Goal: Find specific page/section: Find specific page/section

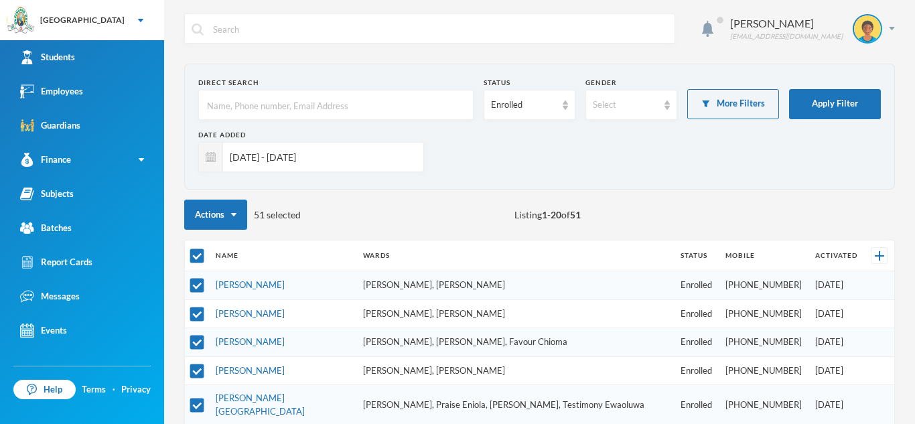
click at [339, 161] on input "[DATE] - [DATE]" at bounding box center [320, 157] width 194 height 30
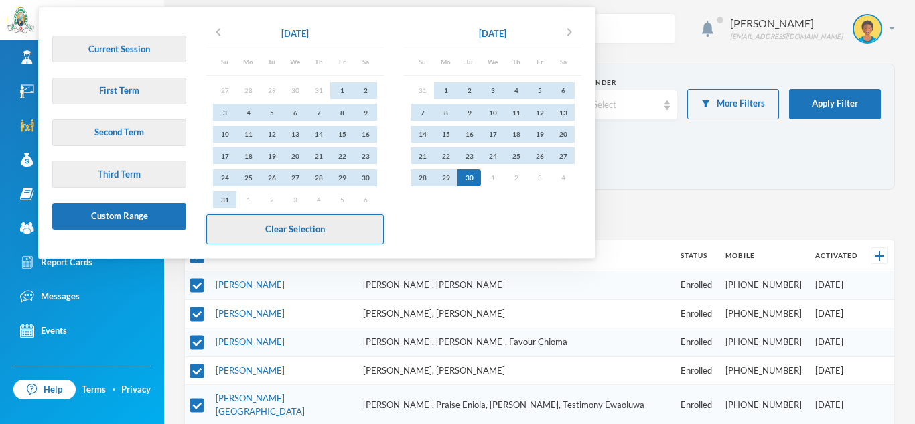
click at [300, 222] on button "Clear Selection" at bounding box center [294, 229] width 177 height 30
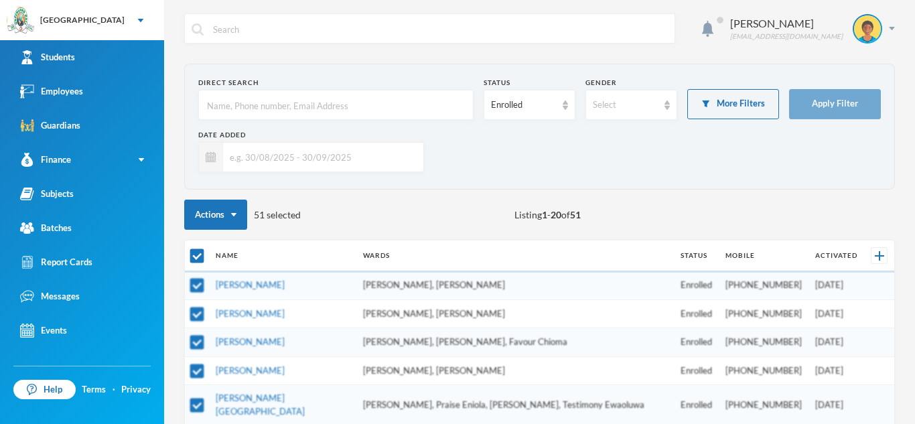
click at [279, 111] on input "text" at bounding box center [336, 105] width 260 height 30
type input "ode"
checkbox input "false"
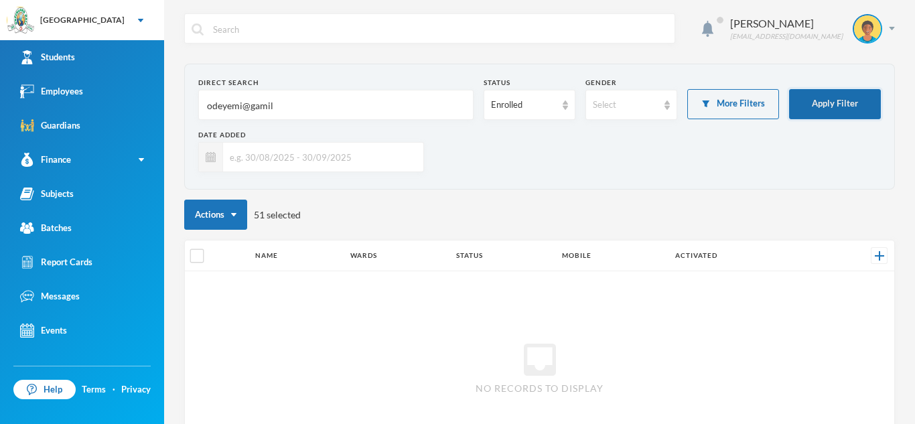
click at [821, 106] on button "Apply Filter" at bounding box center [835, 104] width 92 height 30
click at [820, 108] on button "Apply Filter" at bounding box center [835, 104] width 92 height 30
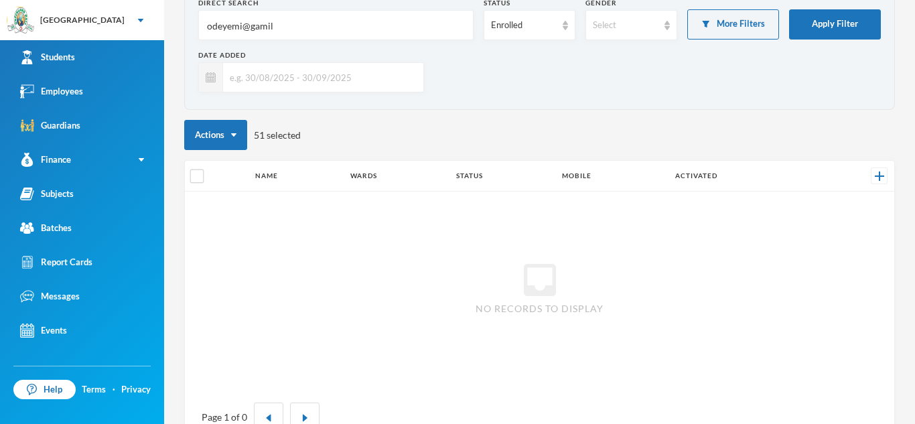
scroll to position [84, 0]
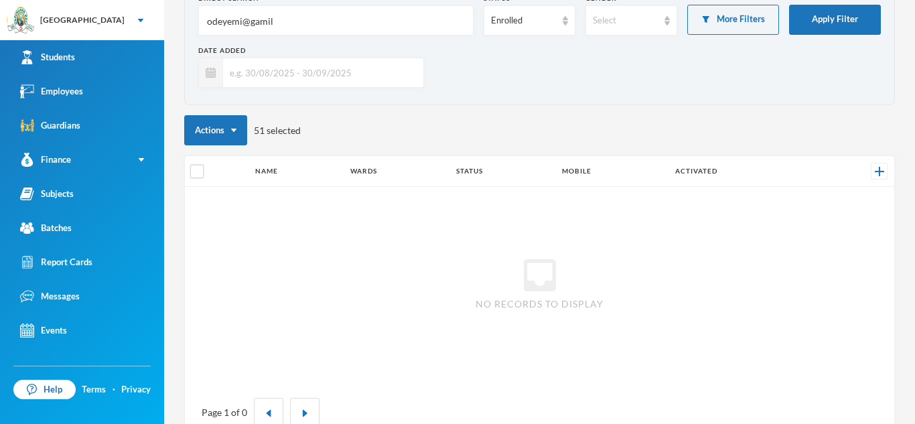
click at [337, 131] on div "Actions 51 selected" at bounding box center [539, 130] width 710 height 30
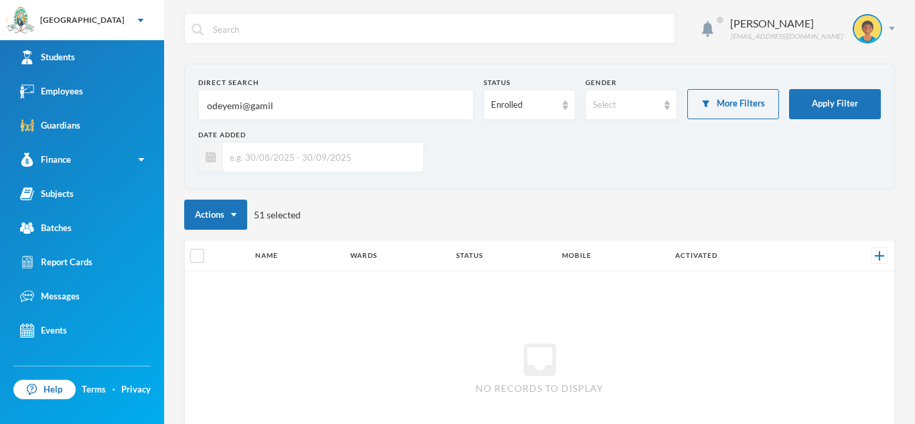
click at [302, 100] on input "odeyemi@gamil" at bounding box center [336, 105] width 260 height 30
type input "o"
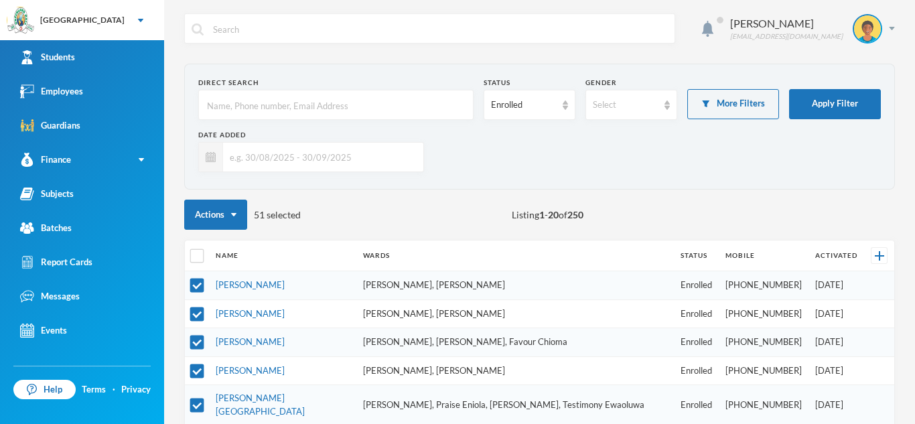
click at [236, 108] on input "text" at bounding box center [336, 105] width 260 height 30
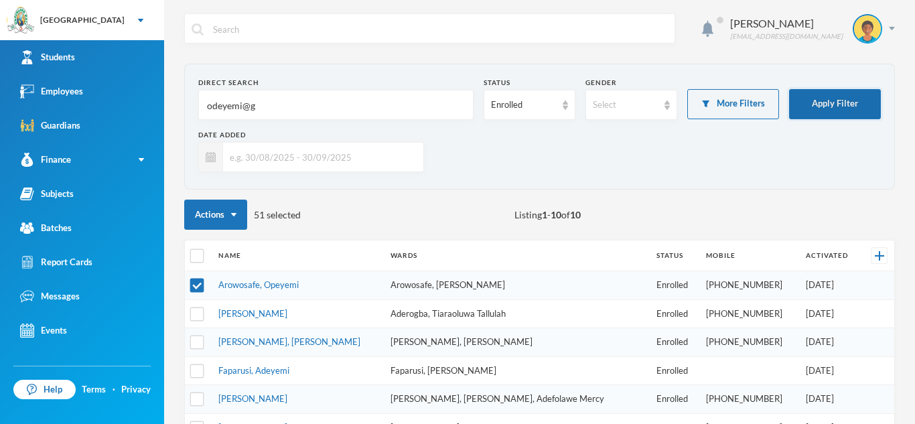
type input "odeyemi@g"
click at [824, 109] on button "Apply Filter" at bounding box center [835, 104] width 92 height 30
click at [280, 288] on link "Arowosafe, Opeyemi" at bounding box center [258, 284] width 80 height 11
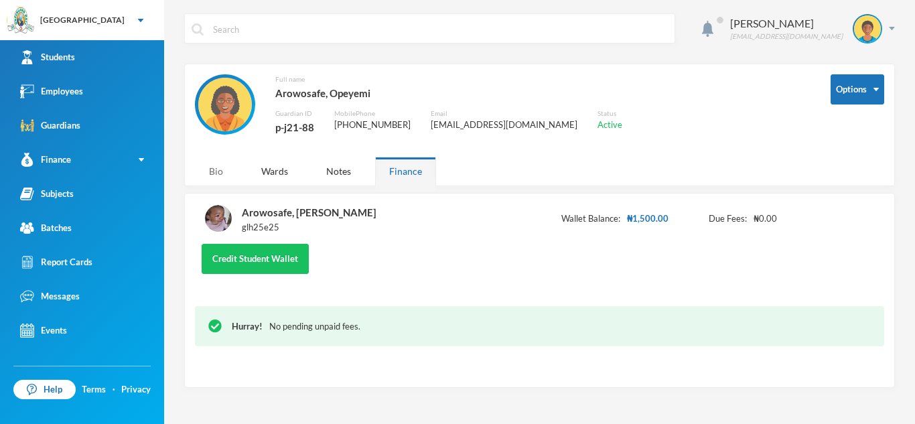
click at [214, 173] on div "Bio" at bounding box center [216, 171] width 42 height 29
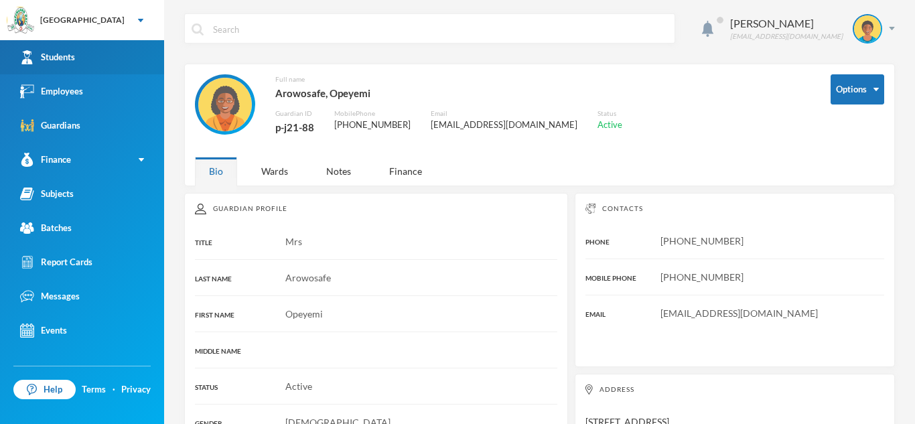
click at [141, 60] on link "Students" at bounding box center [82, 57] width 164 height 34
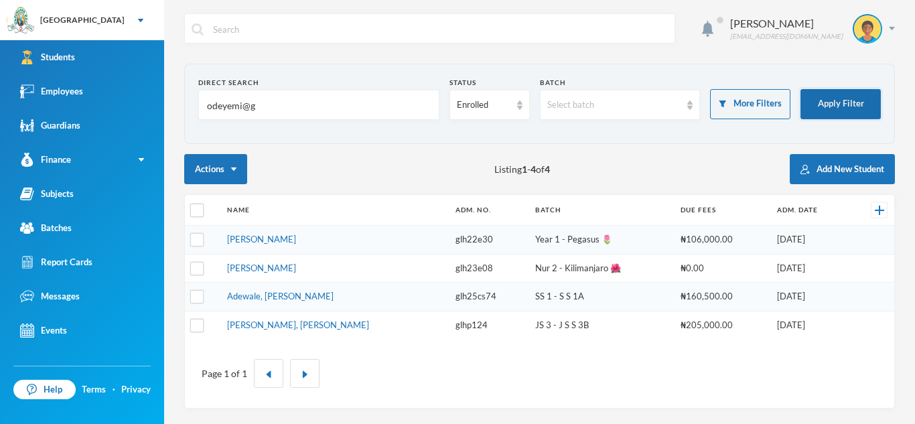
click at [819, 101] on button "Apply Filter" at bounding box center [840, 104] width 80 height 30
